Goal: Task Accomplishment & Management: Complete application form

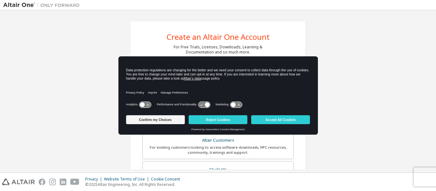
click at [143, 105] on icon at bounding box center [142, 104] width 5 height 5
click at [201, 104] on icon at bounding box center [204, 105] width 12 height 6
click at [201, 105] on icon at bounding box center [204, 105] width 12 height 6
click at [143, 103] on icon at bounding box center [145, 105] width 12 height 6
click at [199, 105] on icon at bounding box center [204, 105] width 12 height 6
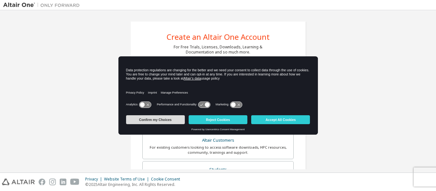
click at [149, 119] on button "Confirm my Choices" at bounding box center [155, 119] width 59 height 9
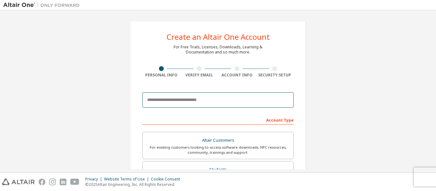
click at [161, 102] on input "email" at bounding box center [217, 100] width 151 height 15
type input "**********"
